Goal: Task Accomplishment & Management: Complete application form

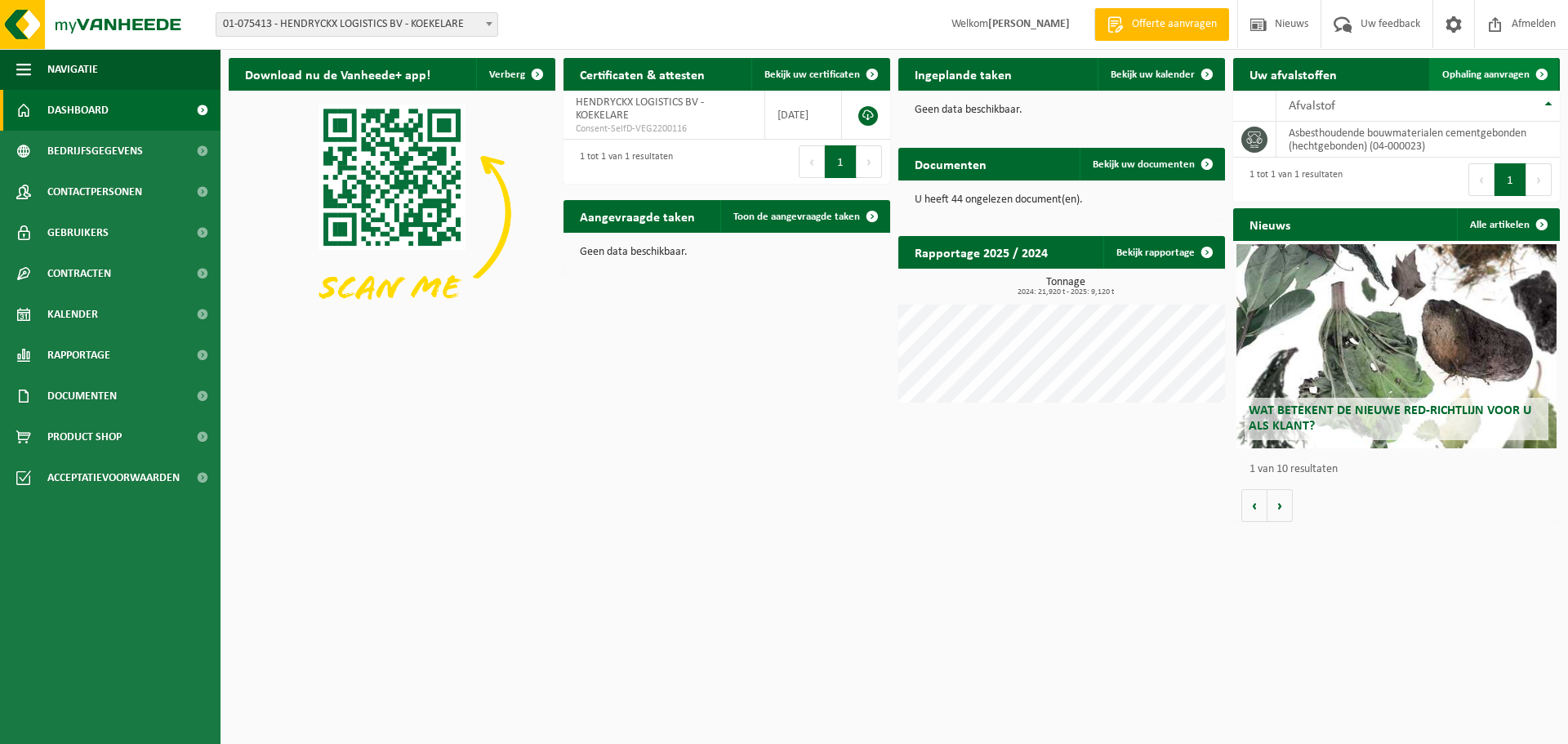
click at [1488, 74] on span "Ophaling aanvragen" at bounding box center [1486, 75] width 88 height 11
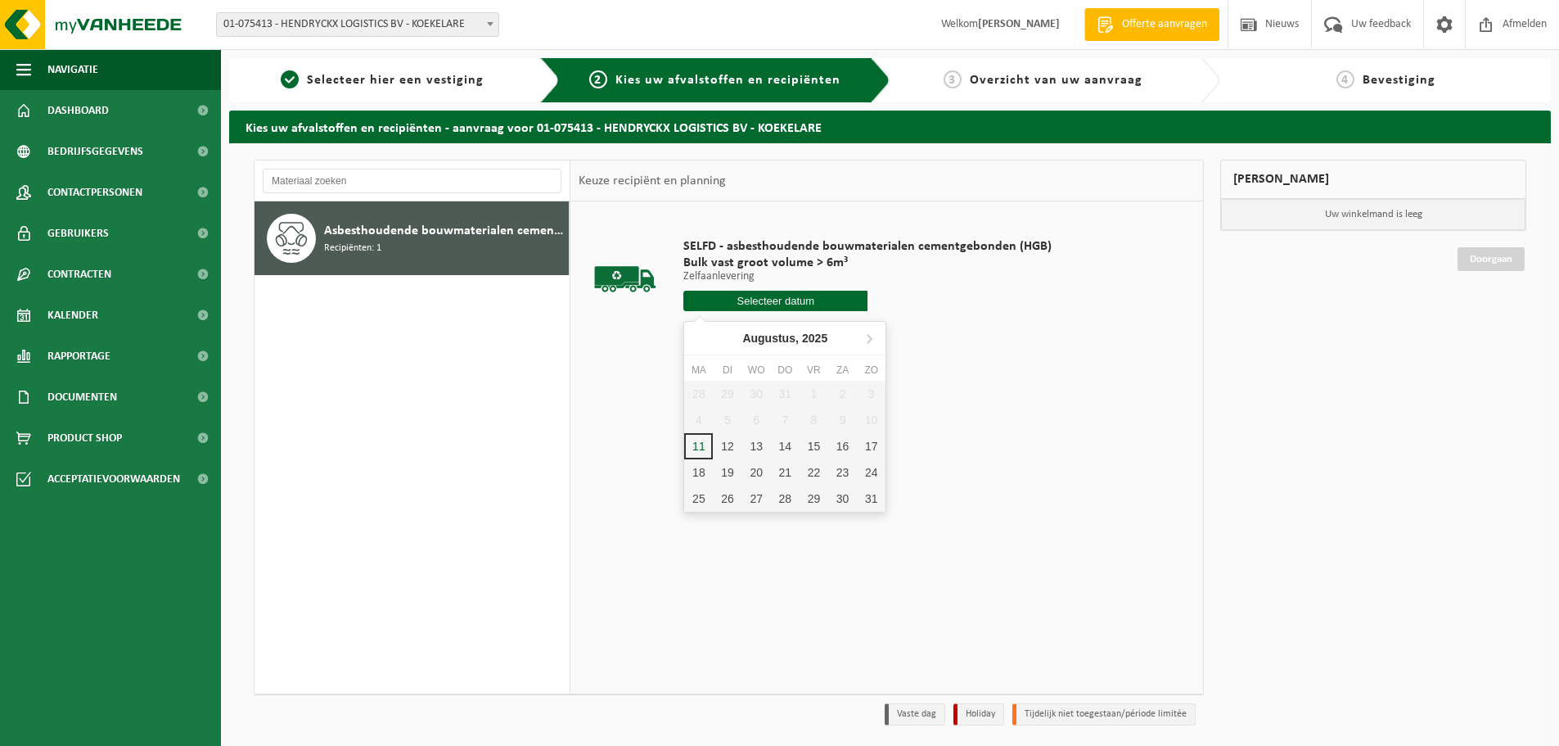
click at [777, 299] on input "text" at bounding box center [776, 301] width 184 height 20
click at [699, 450] on div "11" at bounding box center [698, 446] width 29 height 26
type input "Van 2025-08-11"
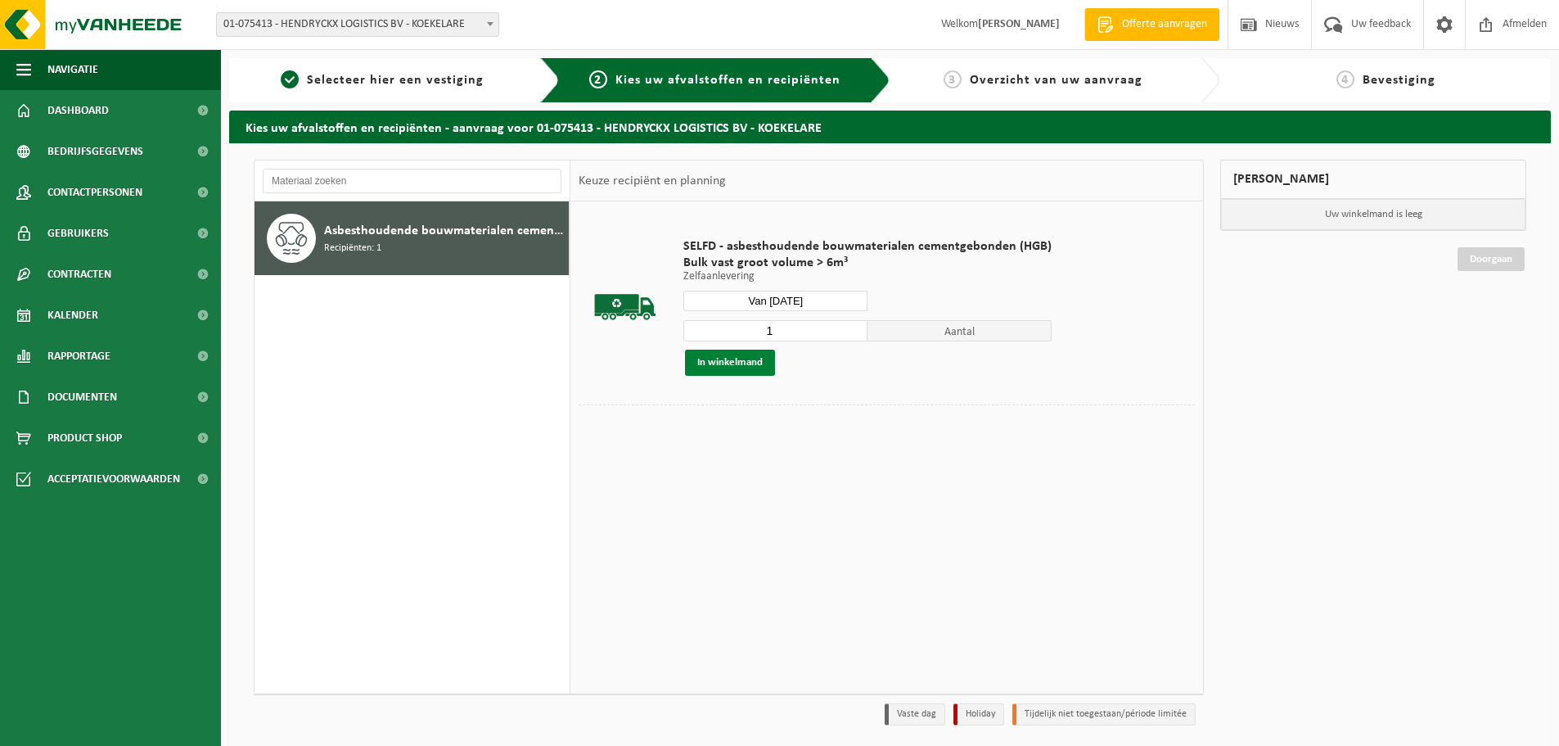
click at [735, 363] on button "In winkelmand" at bounding box center [730, 363] width 90 height 26
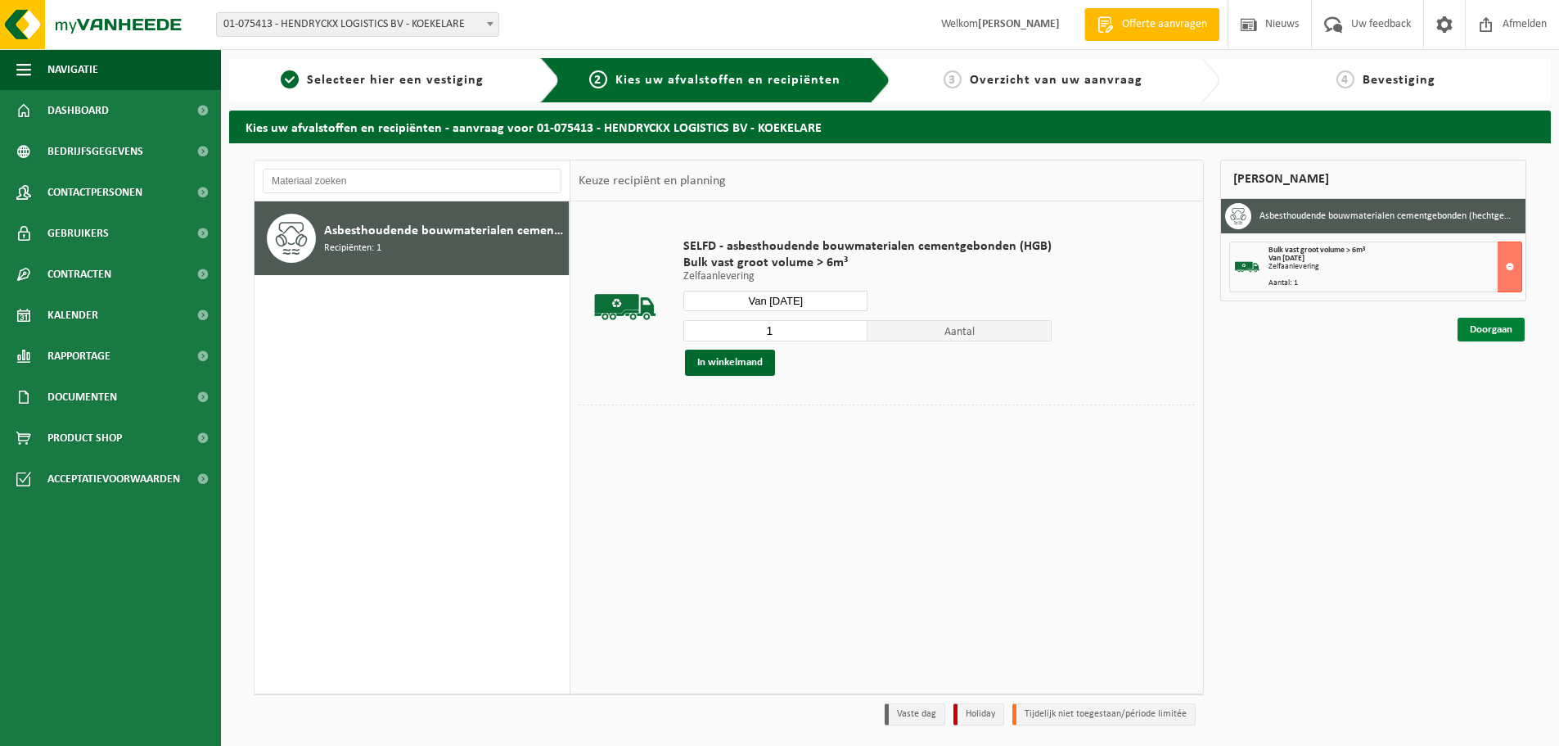
click at [1494, 332] on link "Doorgaan" at bounding box center [1491, 330] width 67 height 24
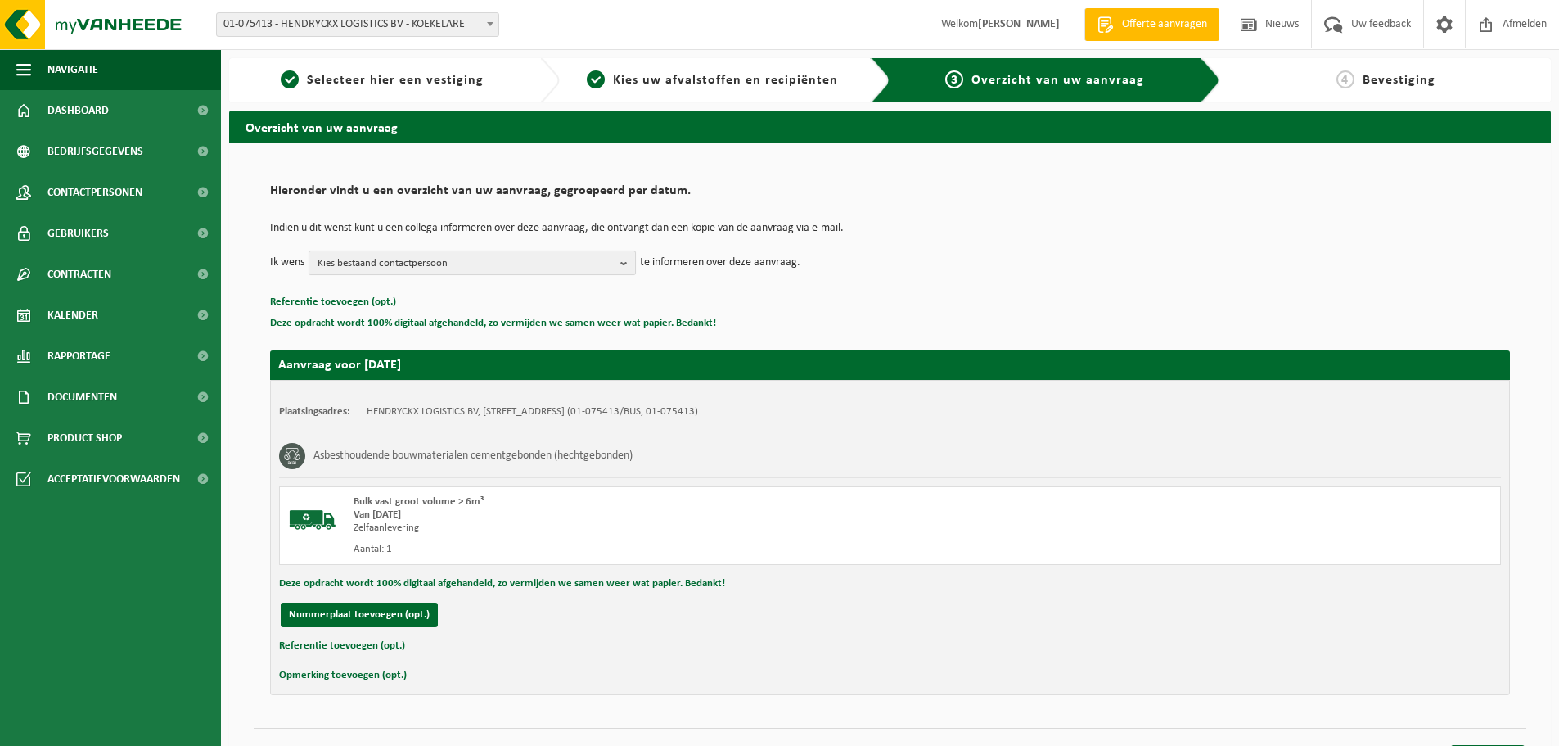
click at [510, 265] on span "Kies bestaand contactpersoon" at bounding box center [466, 263] width 296 height 25
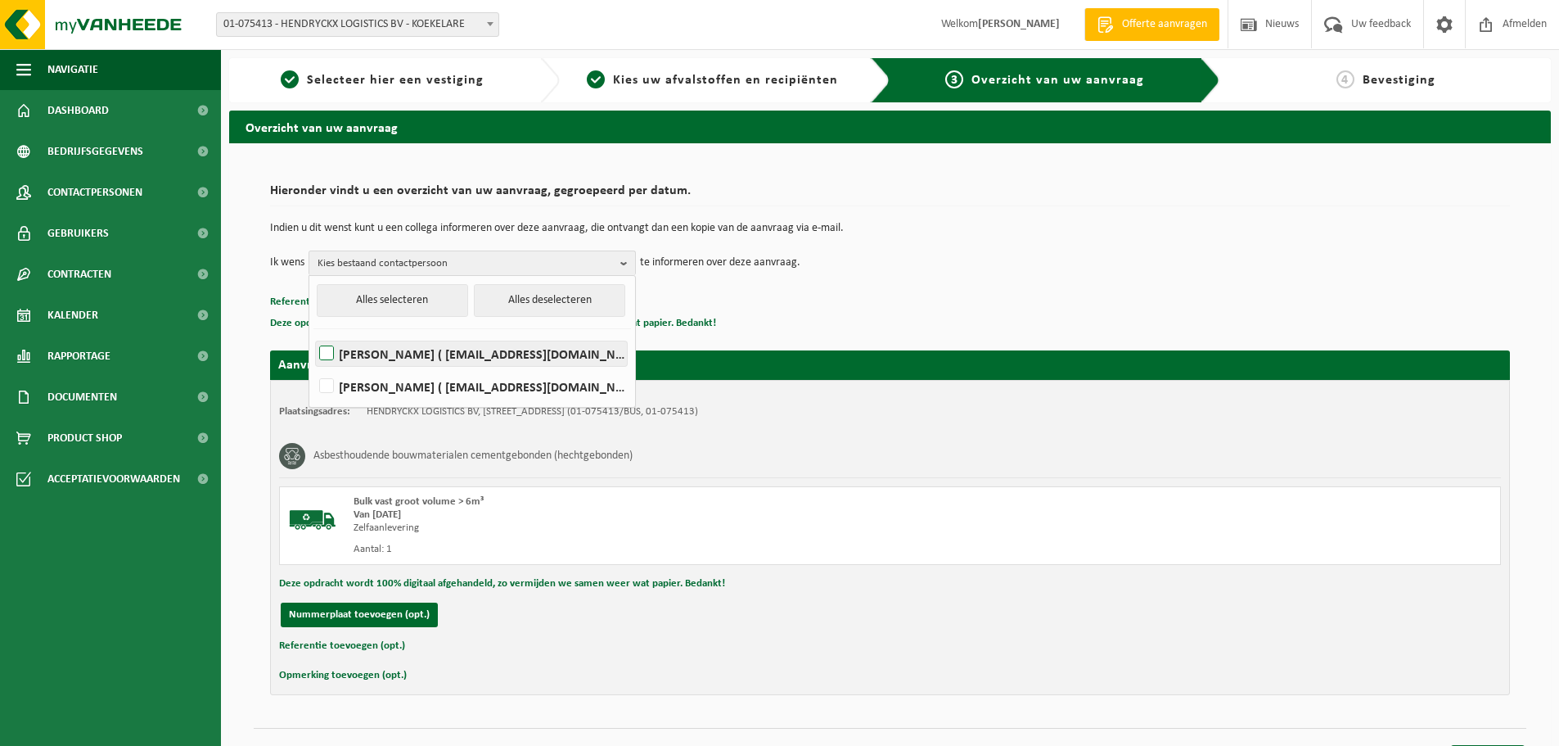
click at [350, 345] on label "TOON HENDRYCKX ( toon@hendryckx.be )" at bounding box center [471, 353] width 311 height 25
click at [314, 333] on input "TOON HENDRYCKX ( toon@hendryckx.be )" at bounding box center [313, 332] width 1 height 1
checkbox input "true"
click at [1075, 435] on div "Asbesthoudende bouwmaterialen cementgebonden (hechtgebonden)" at bounding box center [890, 456] width 1222 height 43
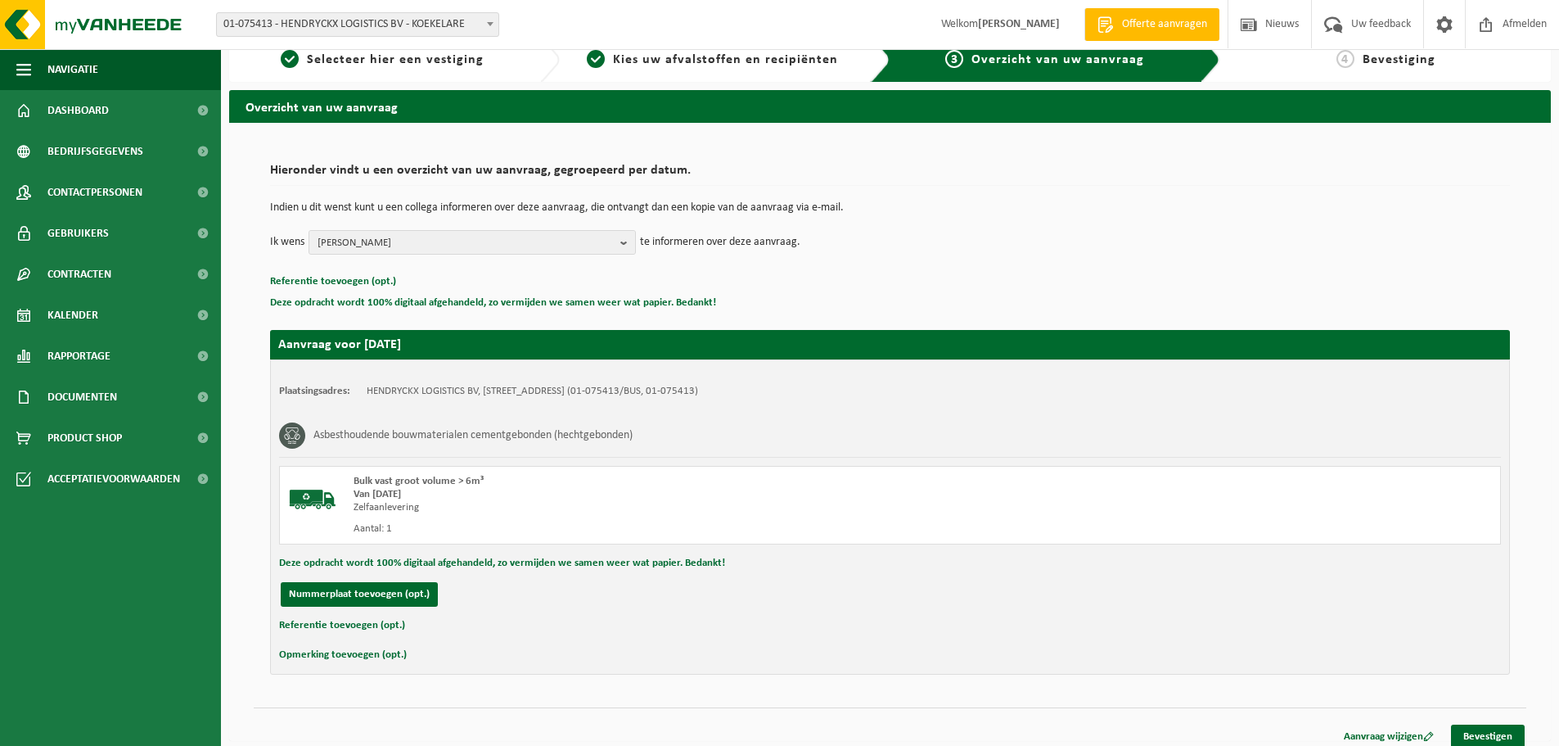
scroll to position [32, 0]
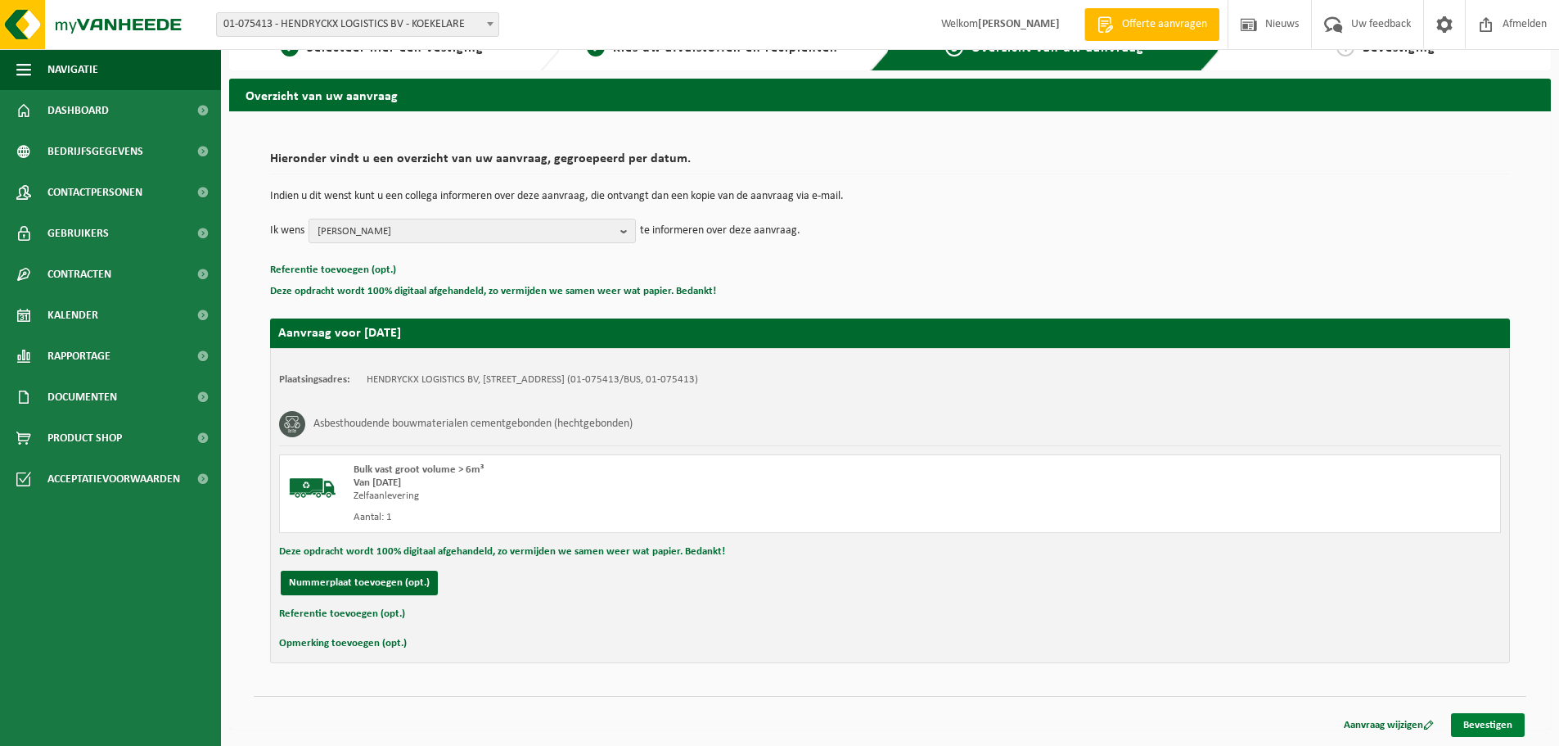
click at [1497, 722] on link "Bevestigen" at bounding box center [1488, 725] width 74 height 24
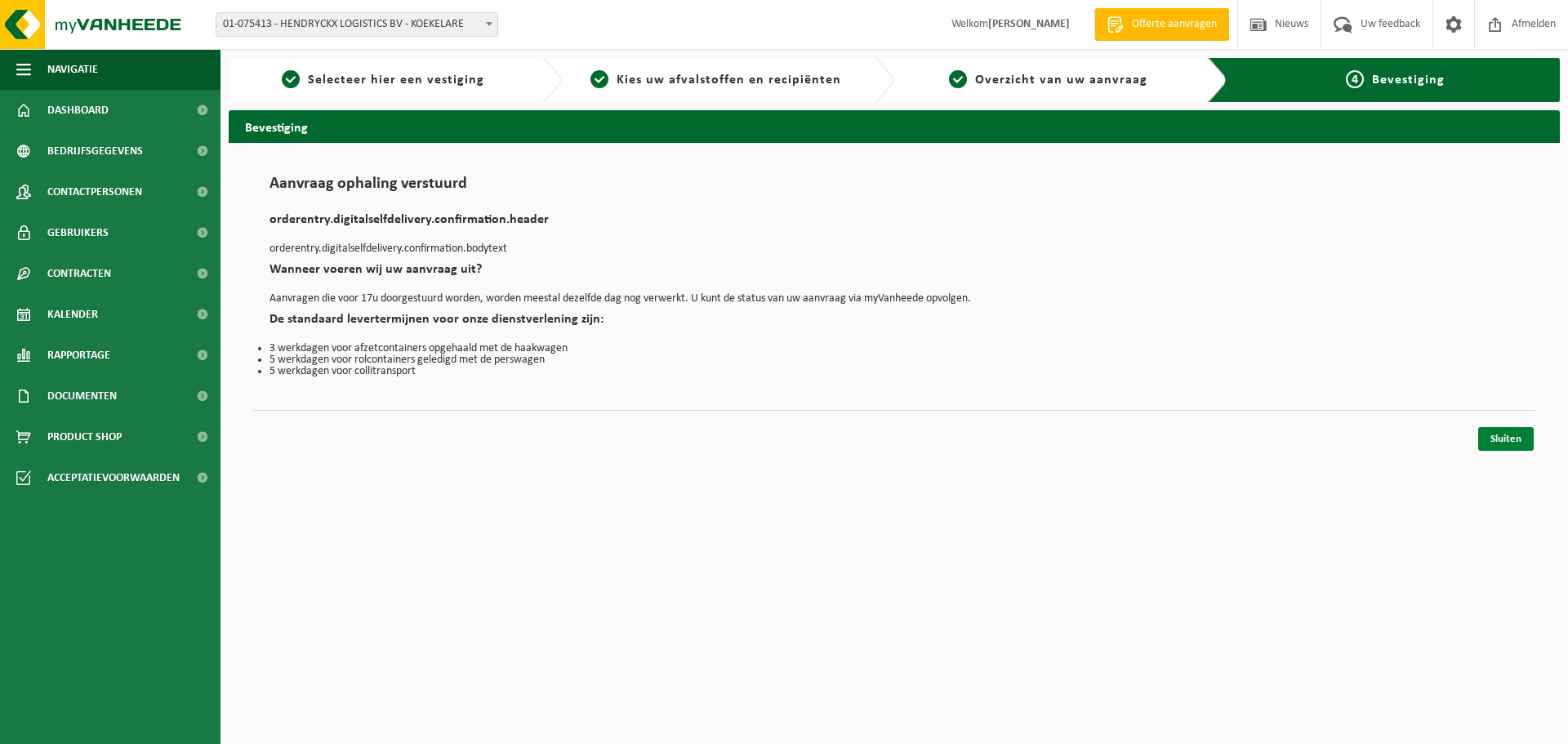
click at [1501, 438] on link "Sluiten" at bounding box center [1506, 439] width 56 height 24
